Goal: Transaction & Acquisition: Purchase product/service

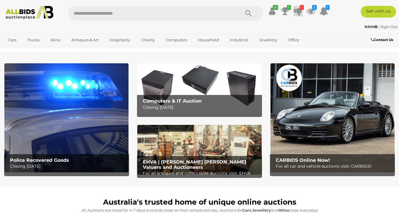
click at [302, 15] on icon at bounding box center [298, 11] width 8 height 11
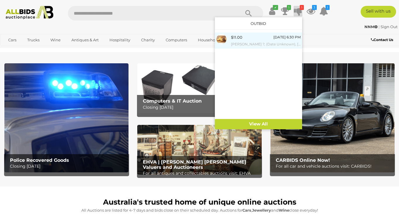
click at [268, 44] on small "[PERSON_NAME] ?, (Date Unknown), [PERSON_NAME] Corner at Twilight, Original Vin…" at bounding box center [266, 44] width 70 height 6
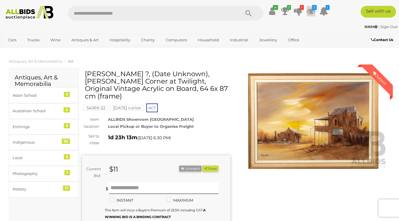
click at [316, 9] on icon "3" at bounding box center [314, 7] width 5 height 5
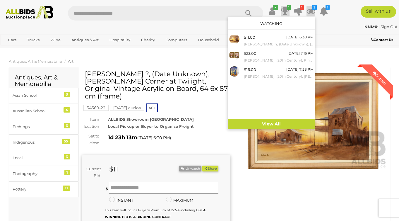
click at [289, 14] on icon at bounding box center [285, 11] width 8 height 11
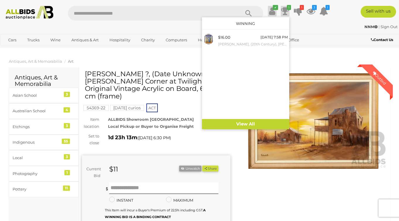
click at [275, 11] on icon at bounding box center [272, 11] width 6 height 11
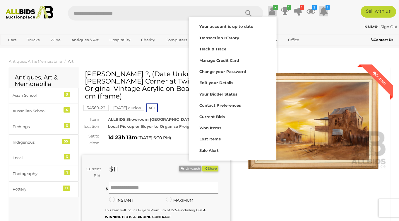
click at [323, 16] on icon at bounding box center [323, 11] width 9 height 11
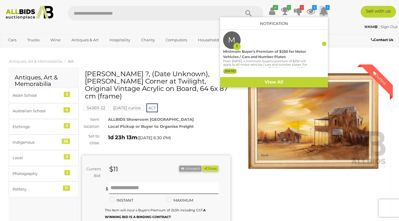
click at [123, 16] on input "text" at bounding box center [151, 13] width 166 height 15
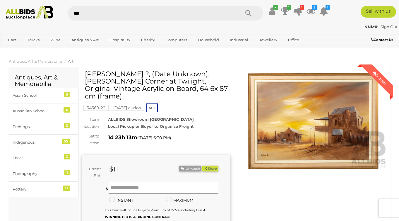
type input "****"
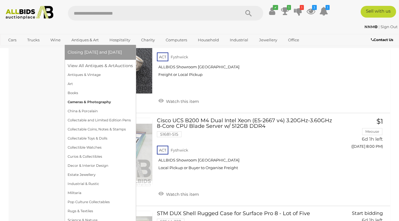
scroll to position [2712, 0]
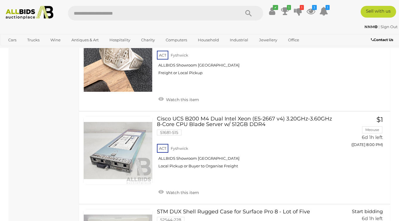
click at [124, 13] on input "text" at bounding box center [151, 13] width 166 height 15
type input "******"
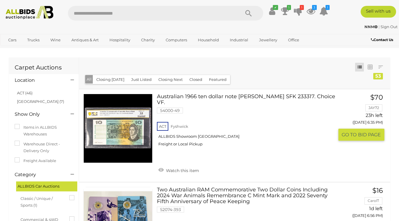
click at [137, 126] on link at bounding box center [117, 128] width 69 height 69
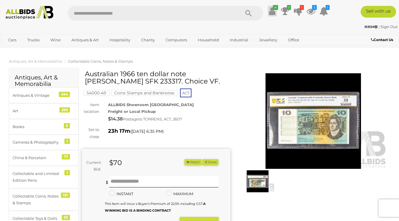
click at [275, 10] on icon at bounding box center [272, 11] width 6 height 11
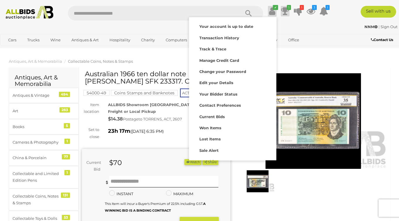
click at [289, 11] on icon at bounding box center [285, 11] width 8 height 11
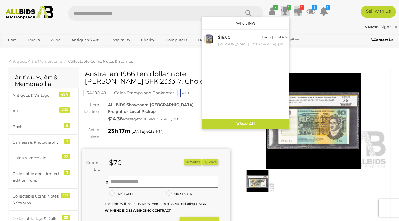
click at [302, 11] on icon at bounding box center [298, 11] width 8 height 11
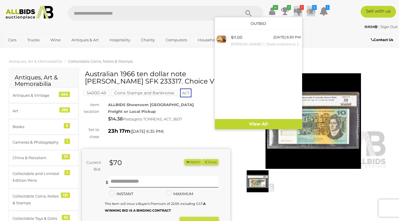
click at [315, 11] on icon at bounding box center [310, 11] width 9 height 11
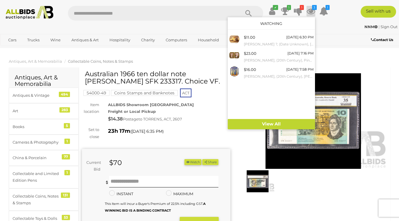
click at [337, 11] on div "Sell with us" at bounding box center [369, 12] width 68 height 12
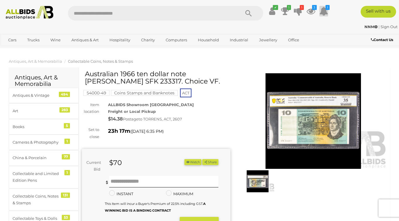
click at [323, 16] on icon at bounding box center [323, 11] width 9 height 11
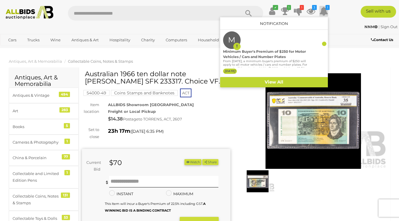
click at [323, 16] on icon at bounding box center [323, 11] width 9 height 11
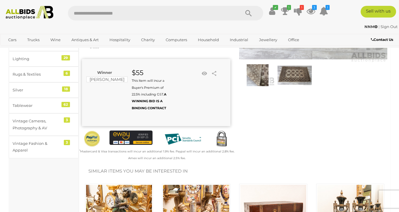
scroll to position [107, 0]
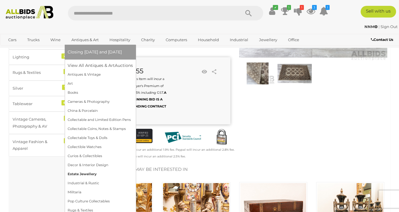
click at [80, 179] on link "Estate Jewellery" at bounding box center [100, 174] width 65 height 9
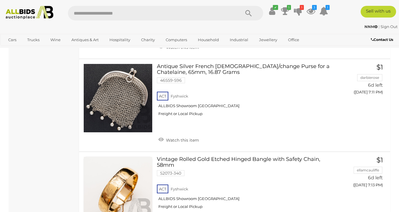
scroll to position [2797, 0]
click at [315, 8] on icon at bounding box center [310, 11] width 9 height 11
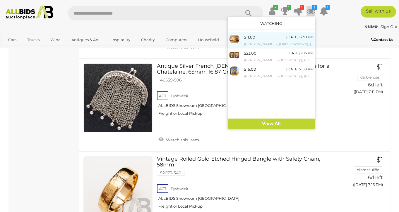
click at [293, 43] on small "[PERSON_NAME] ?, (Date Unknown), [PERSON_NAME] Corner at Twilight, Original Vin…" at bounding box center [279, 44] width 70 height 6
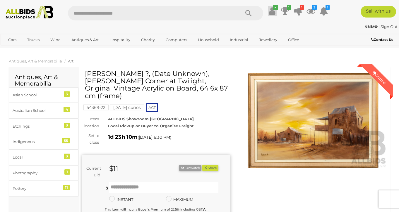
click at [275, 10] on icon at bounding box center [272, 11] width 6 height 11
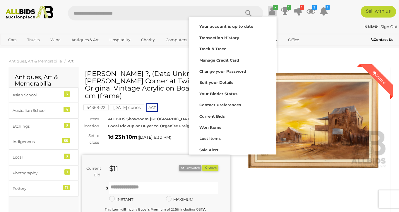
click at [302, 11] on ul "✔ Your account is up to date Transaction History Current Bids" at bounding box center [298, 11] width 63 height 11
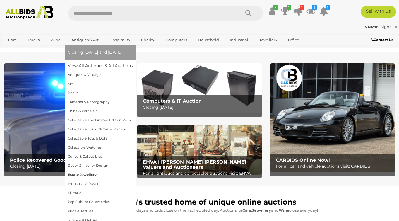
click at [87, 179] on link "Estate Jewellery" at bounding box center [100, 174] width 65 height 9
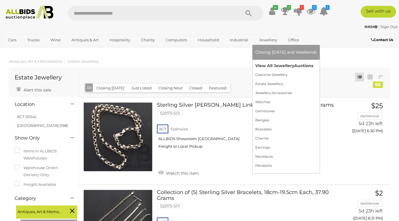
click at [271, 70] on link "View All Jewellery Auctions" at bounding box center [285, 65] width 61 height 9
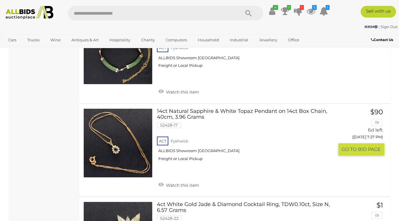
scroll to position [3299, 0]
click at [197, 180] on link "Watch this item" at bounding box center [179, 184] width 44 height 9
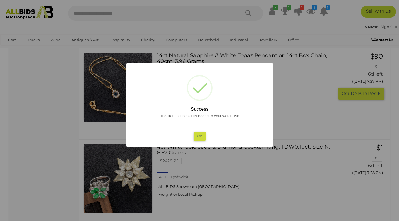
click at [197, 137] on button "Ok" at bounding box center [199, 136] width 12 height 8
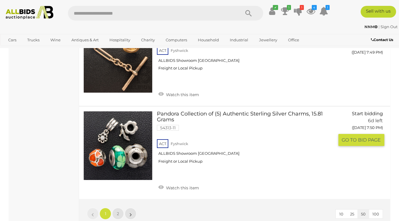
scroll to position [4586, 0]
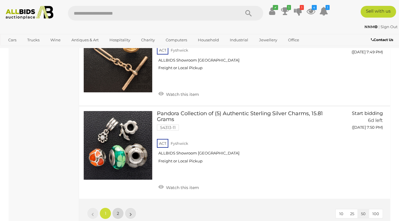
click at [118, 210] on span "2" at bounding box center [118, 212] width 2 height 5
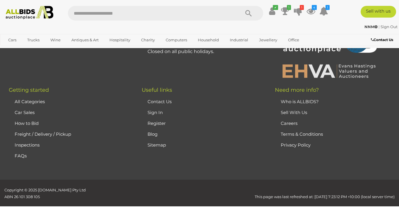
scroll to position [126, 0]
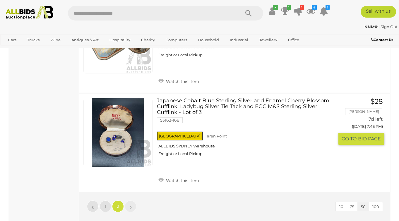
scroll to position [748, 0]
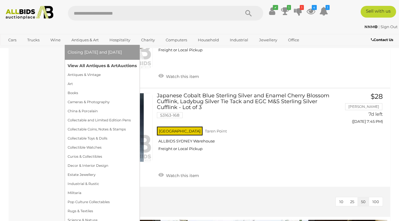
click at [89, 70] on link "View All Antiques & Art Auctions" at bounding box center [102, 65] width 69 height 9
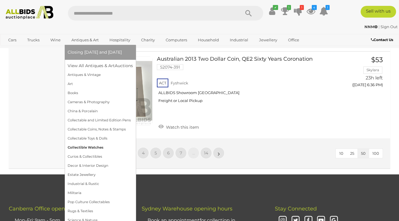
scroll to position [4490, 0]
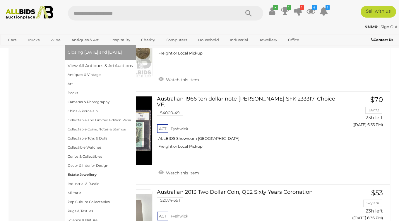
click at [83, 179] on link "Estate Jewellery" at bounding box center [100, 174] width 65 height 9
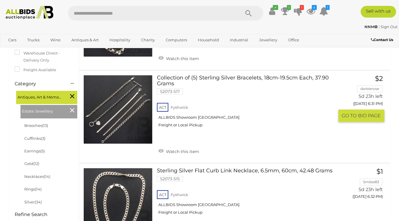
scroll to position [115, 0]
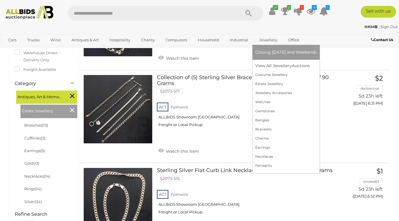
click at [266, 45] on link "Jewellery" at bounding box center [268, 40] width 26 height 10
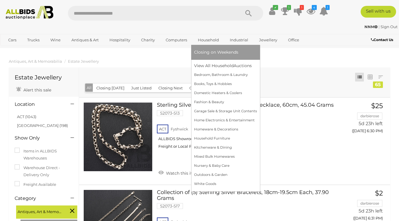
click at [210, 45] on link "Household" at bounding box center [208, 40] width 29 height 10
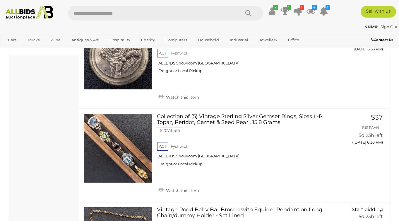
scroll to position [349, 0]
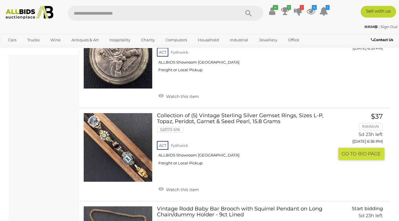
click at [184, 120] on link "Collection of (5) Vintage Sterling Silver Gemset Rings, Sizes L-P, Topaz, Perid…" at bounding box center [247, 141] width 173 height 57
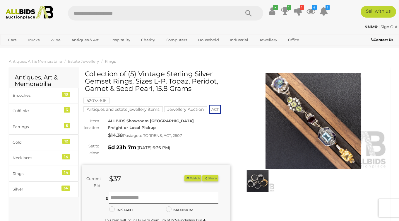
click at [258, 181] on img at bounding box center [257, 181] width 34 height 22
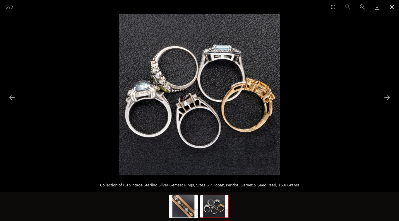
click at [392, 7] on button "Close gallery" at bounding box center [391, 7] width 15 height 14
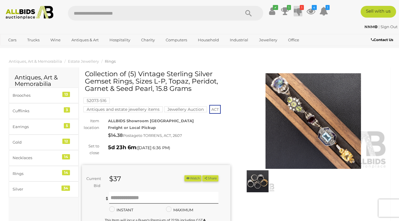
click at [302, 13] on icon at bounding box center [298, 11] width 8 height 11
